Goal: Information Seeking & Learning: Check status

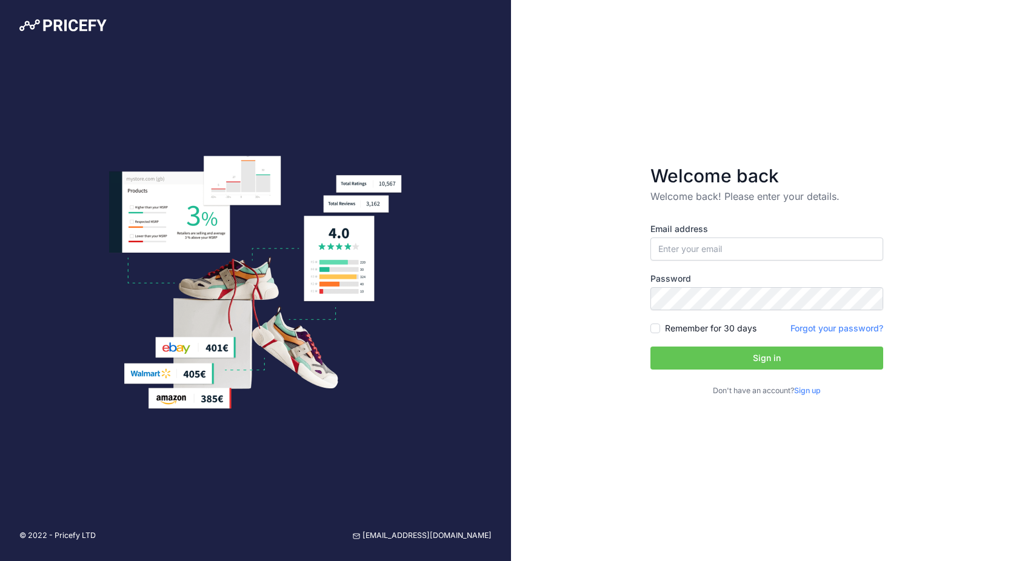
type input "[EMAIL_ADDRESS][DOMAIN_NAME]"
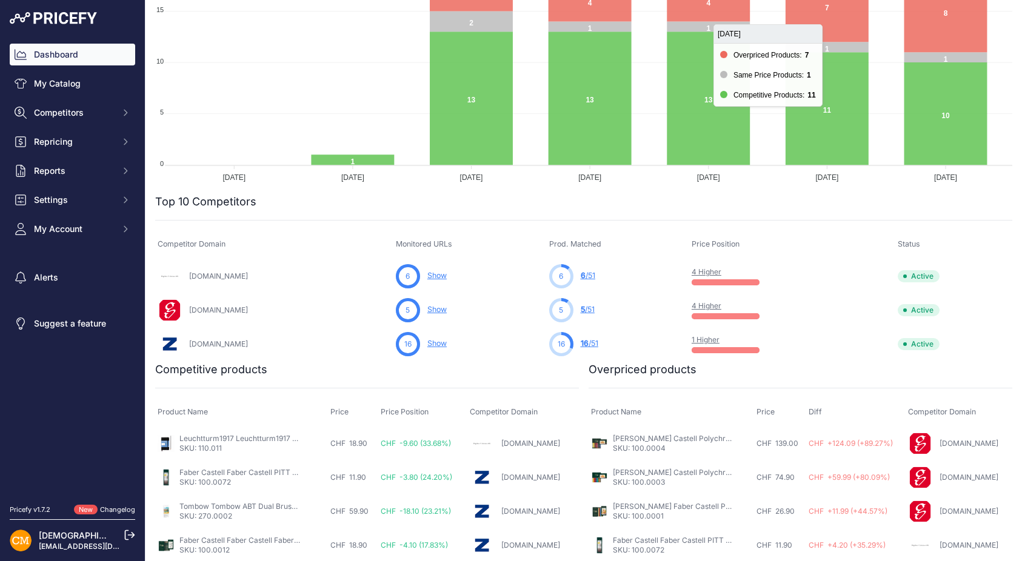
scroll to position [236, 0]
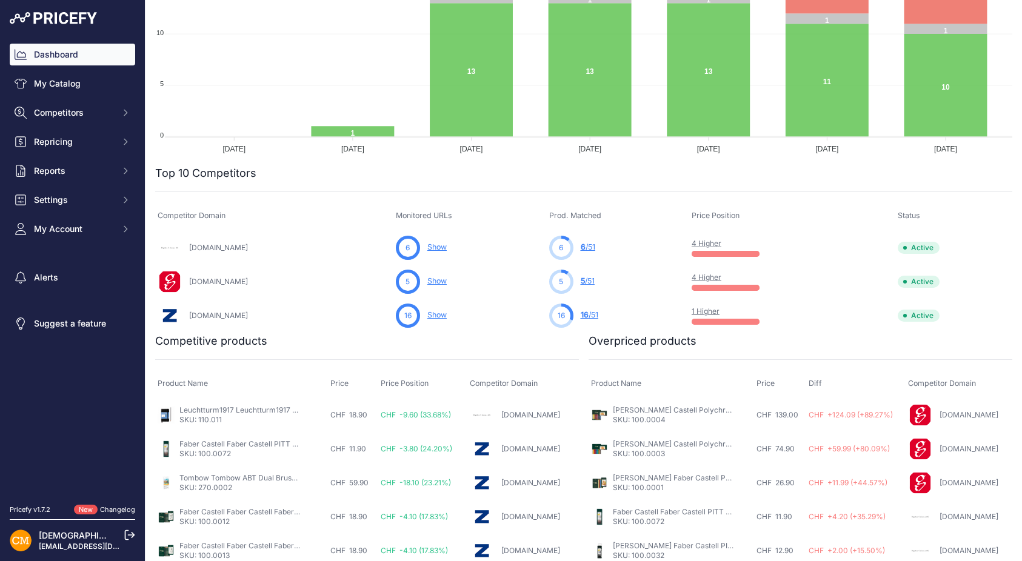
click at [703, 242] on link "4 Higher" at bounding box center [707, 243] width 30 height 9
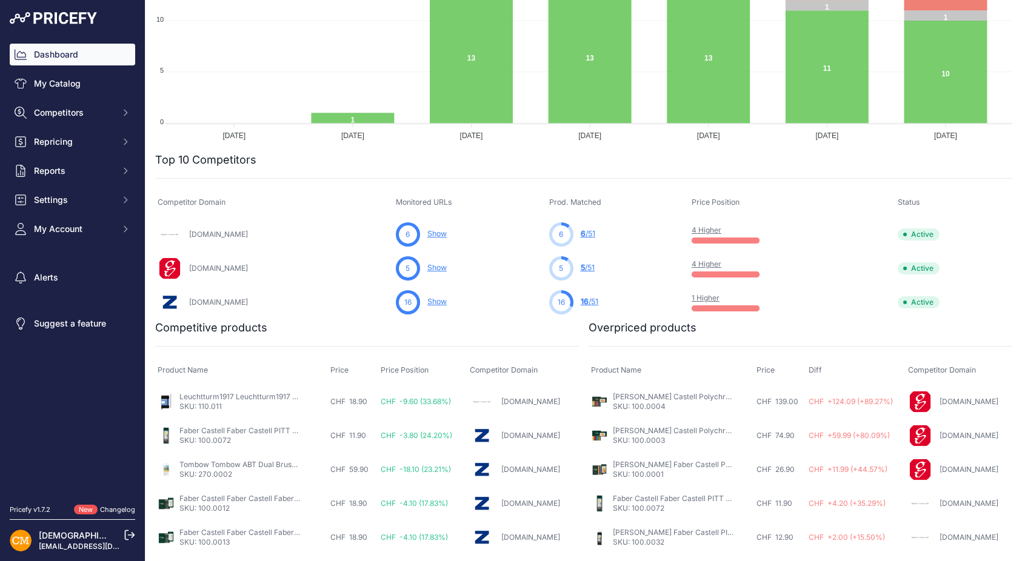
scroll to position [0, 0]
